Goal: Information Seeking & Learning: Learn about a topic

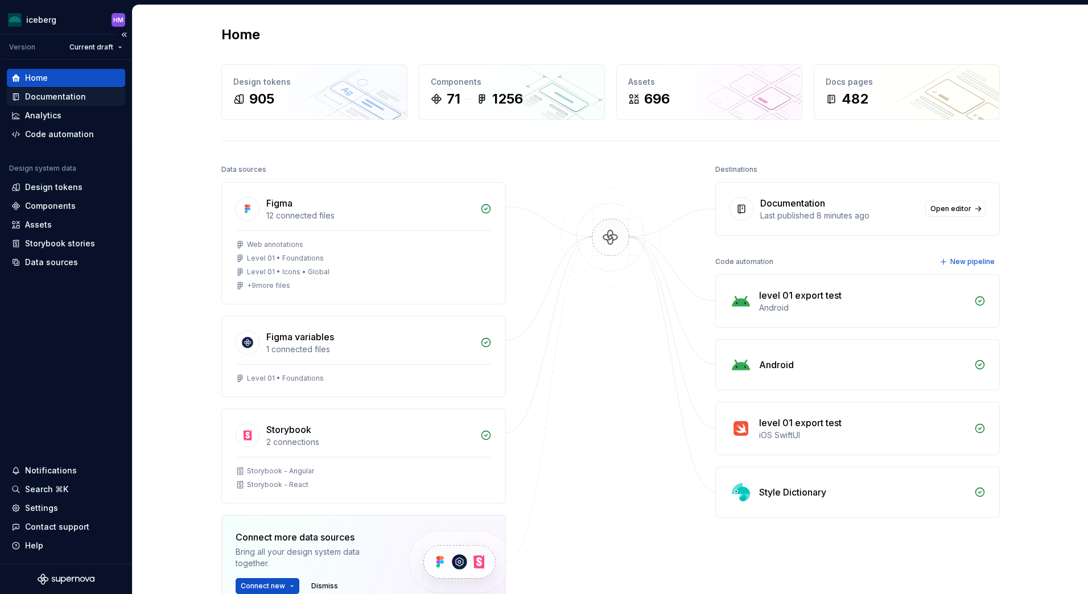
click at [51, 99] on div "Documentation" at bounding box center [55, 96] width 61 height 11
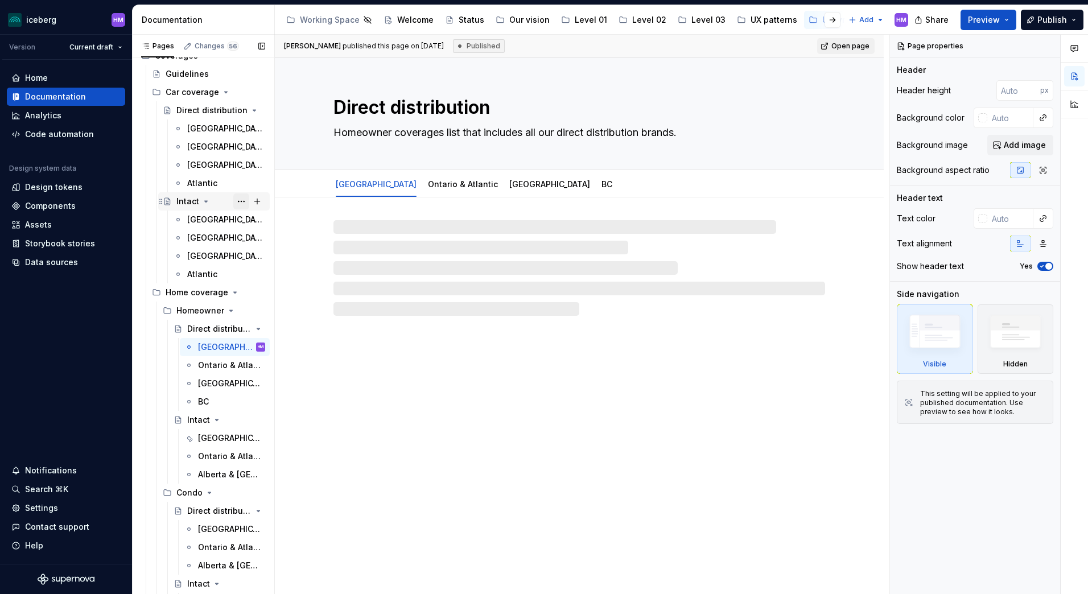
scroll to position [228, 0]
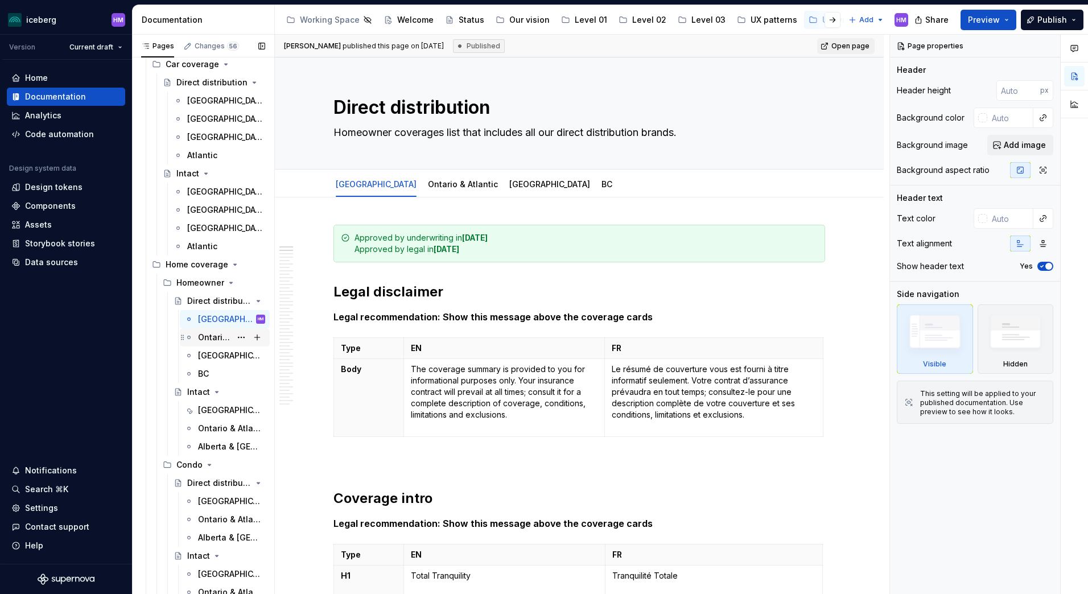
click at [215, 335] on div "Ontario & Atlantic" at bounding box center [214, 337] width 33 height 11
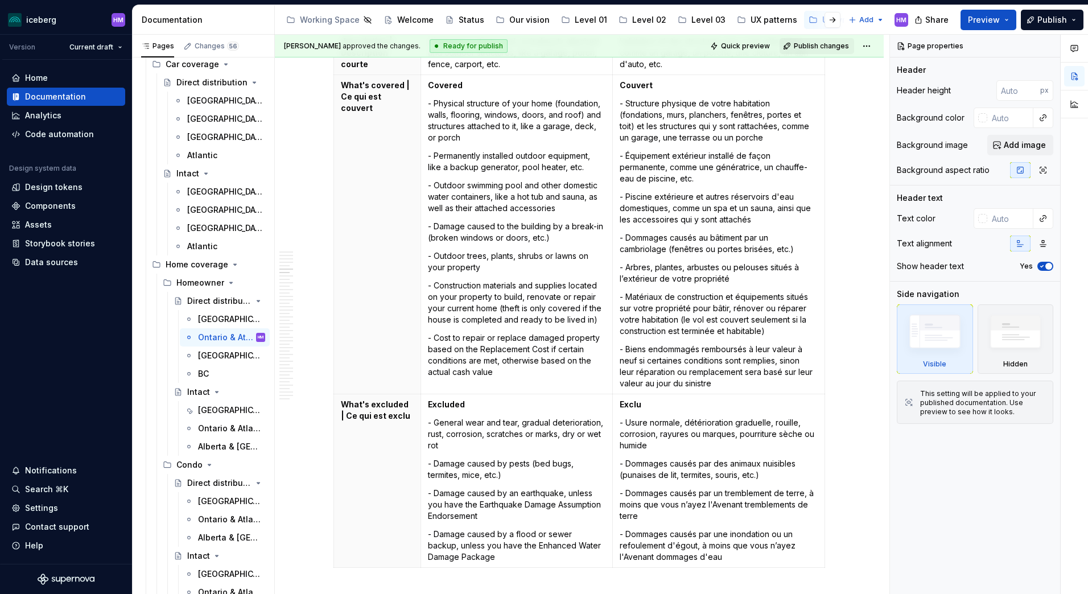
scroll to position [1195, 0]
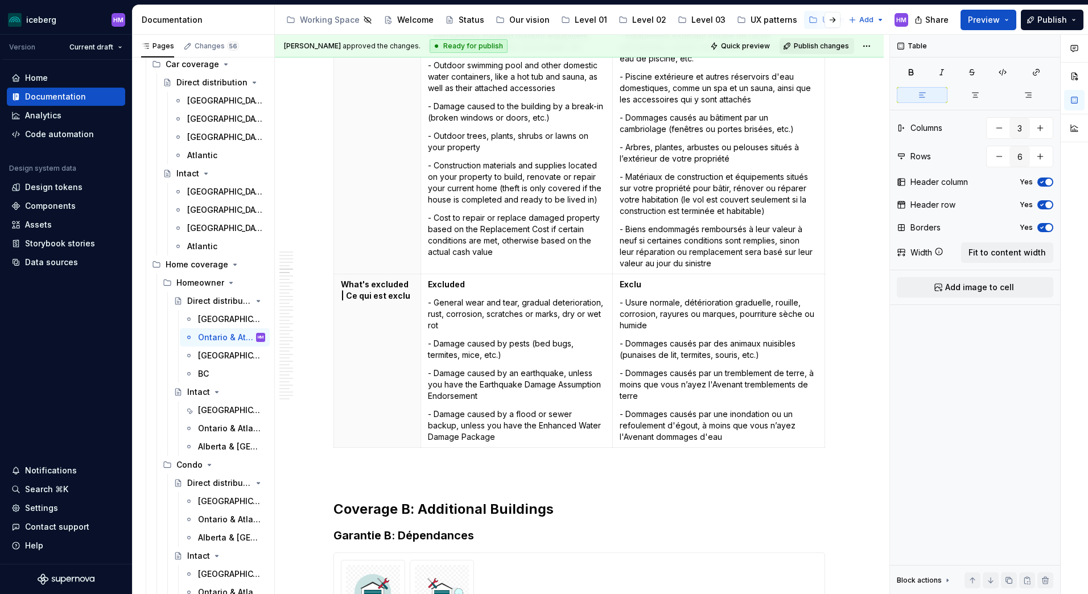
drag, startPoint x: 557, startPoint y: 402, endPoint x: 459, endPoint y: 341, distance: 115.3
click at [459, 341] on p "- Damage caused by pests (bed bugs, termites, mice, etc.)" at bounding box center [517, 349] width 178 height 23
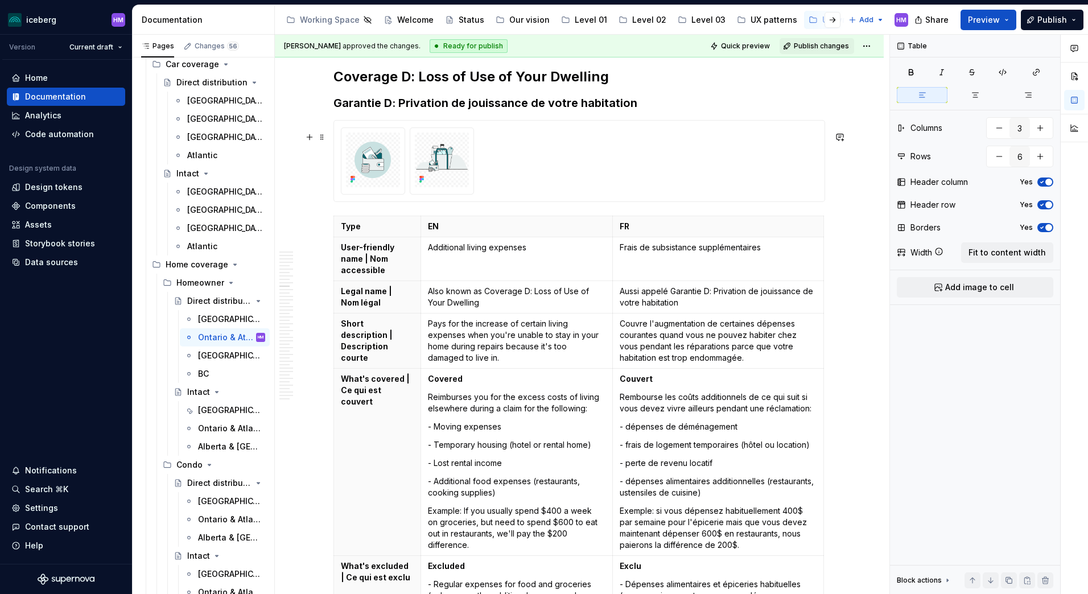
scroll to position [3245, 0]
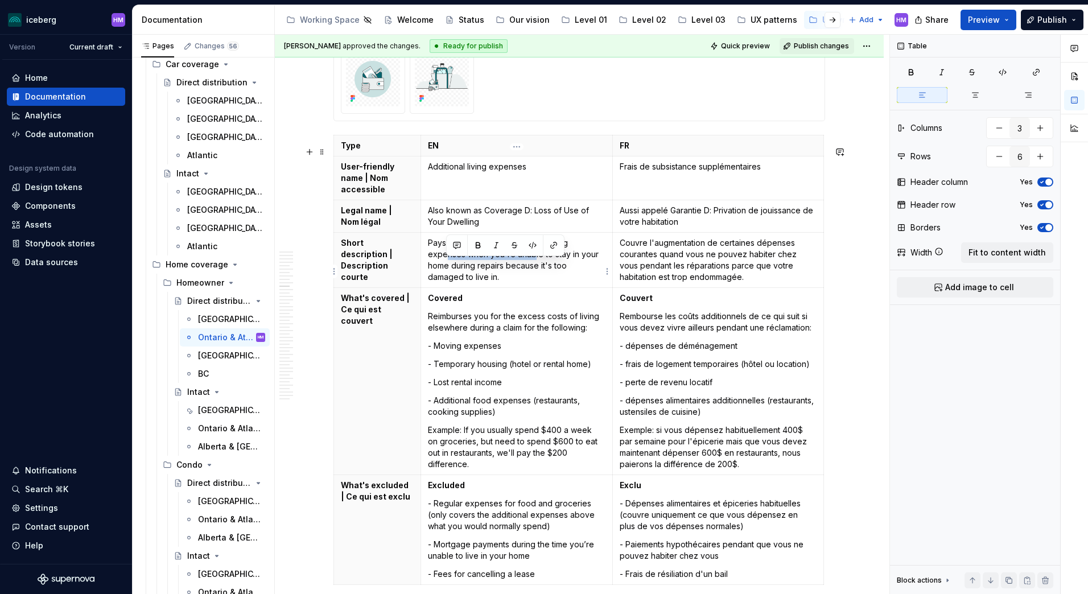
drag, startPoint x: 448, startPoint y: 268, endPoint x: 533, endPoint y: 268, distance: 85.4
click at [533, 268] on p "Pays for the increase of certain living expenses when you're unable to stay in …" at bounding box center [517, 260] width 178 height 46
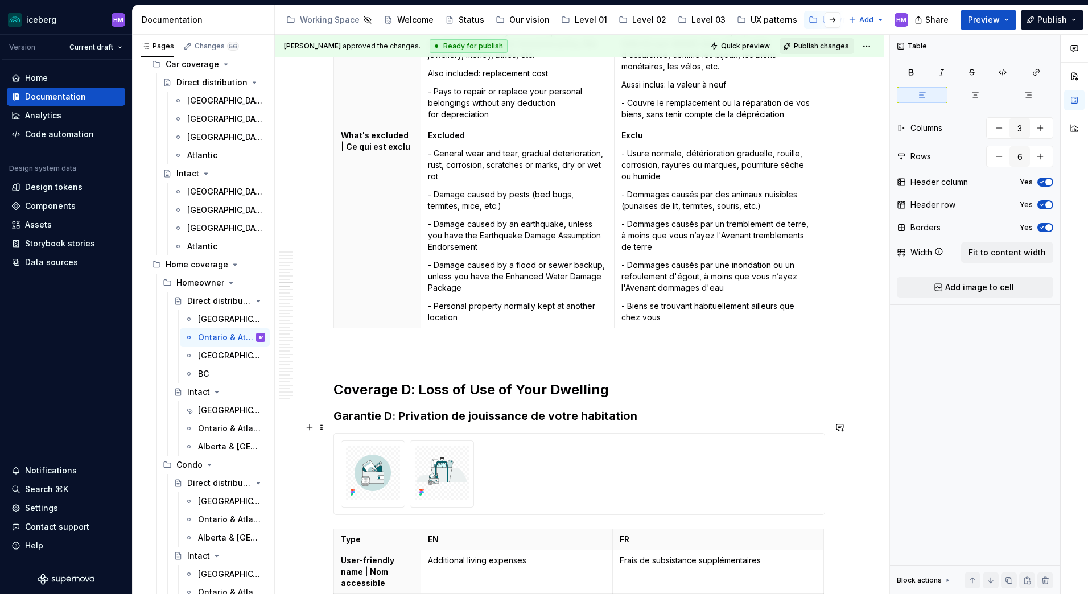
scroll to position [2846, 0]
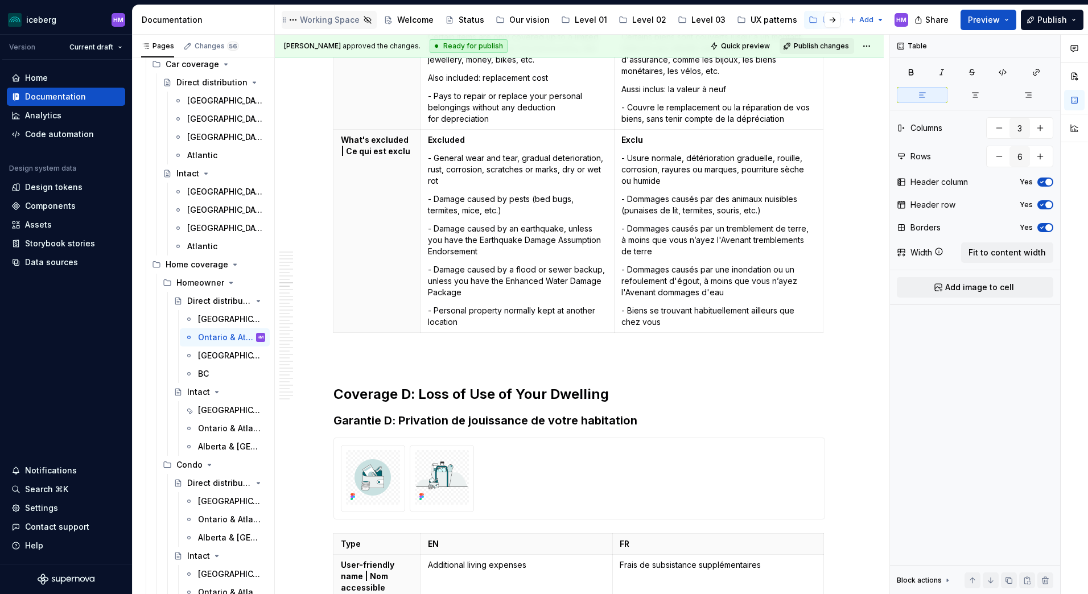
type textarea "*"
